Goal: Task Accomplishment & Management: Manage account settings

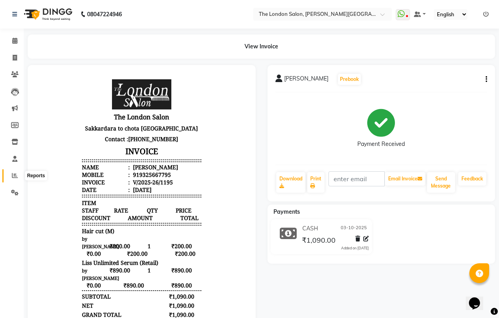
click at [15, 176] on icon at bounding box center [15, 175] width 6 height 6
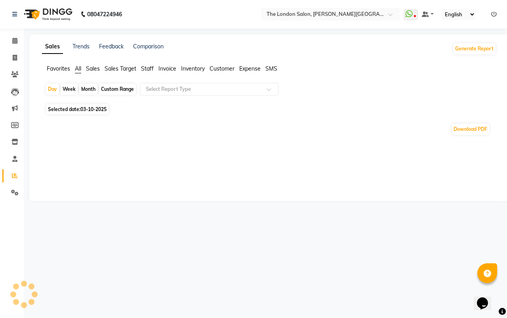
click at [145, 65] on span "Staff" at bounding box center [147, 68] width 13 height 7
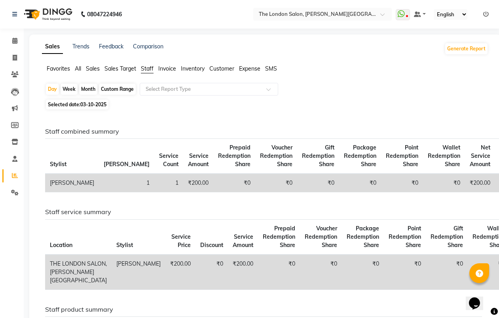
click at [88, 86] on div "Month" at bounding box center [88, 89] width 18 height 11
select select "10"
select select "2025"
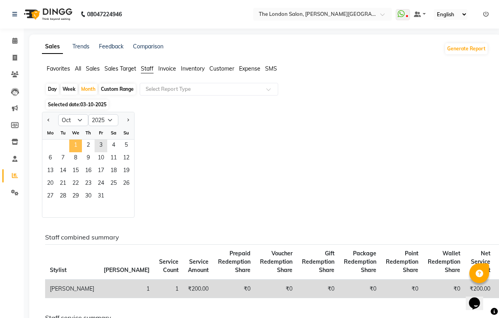
click at [75, 145] on span "1" at bounding box center [75, 145] width 13 height 13
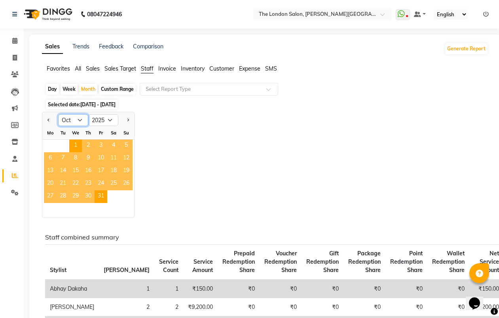
click at [75, 118] on select "Jan Feb Mar Apr May Jun [DATE] Aug Sep Oct Nov Dec" at bounding box center [73, 120] width 30 height 12
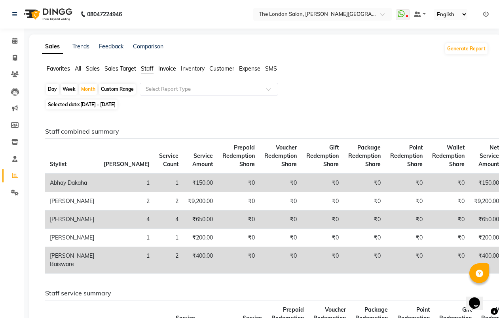
click at [88, 103] on span "[DATE] - [DATE]" at bounding box center [97, 104] width 35 height 6
select select "10"
select select "2025"
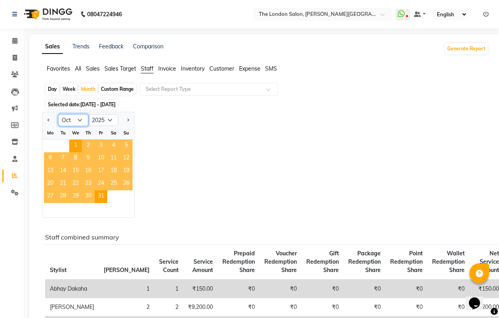
click at [76, 120] on select "Jan Feb Mar Apr May Jun [DATE] Aug Sep Oct Nov Dec" at bounding box center [73, 120] width 30 height 12
select select "9"
click at [58, 114] on select "Jan Feb Mar Apr May Jun [DATE] Aug Sep Oct Nov Dec" at bounding box center [73, 120] width 30 height 12
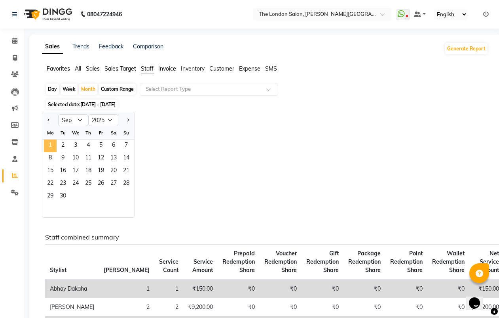
click at [53, 141] on span "1" at bounding box center [50, 145] width 13 height 13
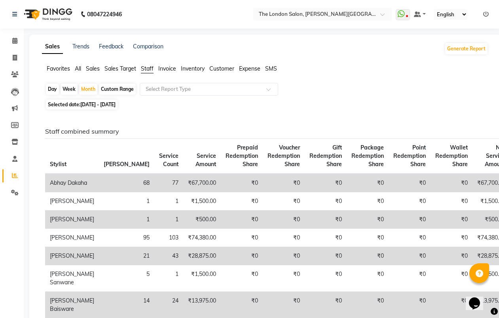
scroll to position [99, 0]
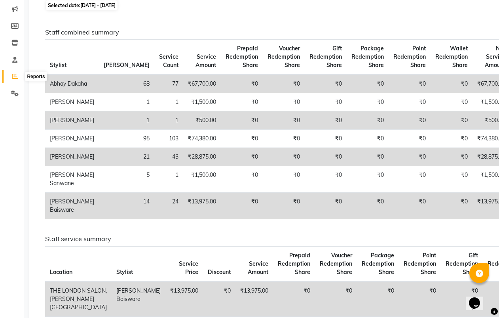
click at [13, 73] on icon at bounding box center [15, 76] width 6 height 6
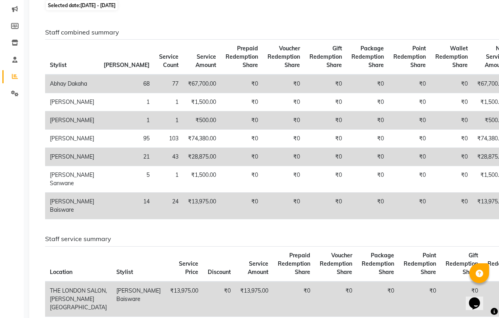
click at [13, 73] on icon at bounding box center [15, 76] width 6 height 6
click at [14, 57] on icon at bounding box center [14, 60] width 5 height 6
